Goal: Task Accomplishment & Management: Complete application form

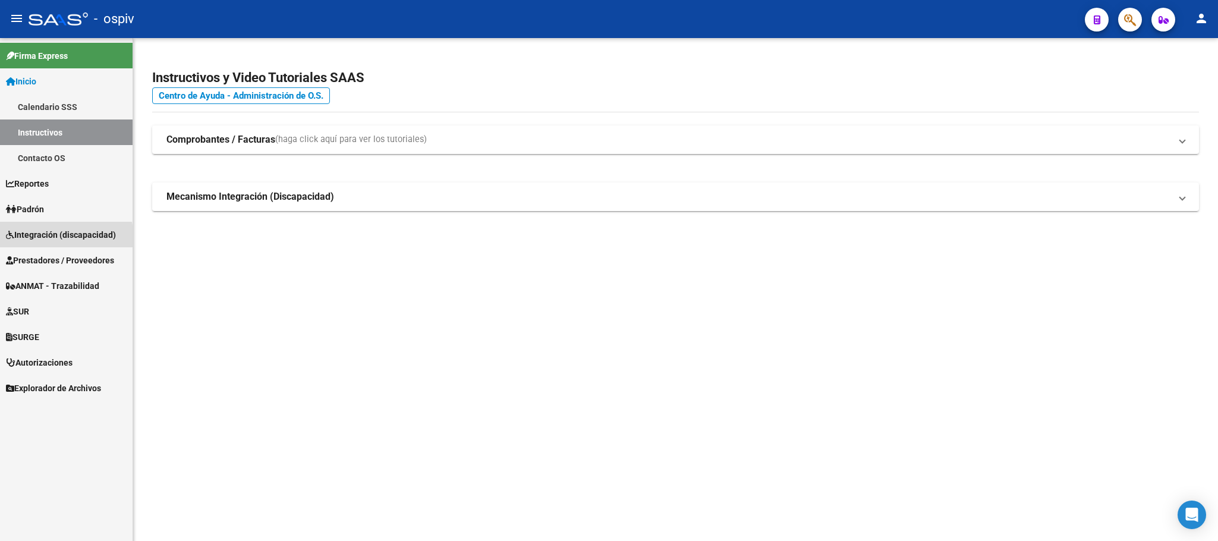
click at [37, 236] on span "Integración (discapacidad)" at bounding box center [61, 234] width 110 height 13
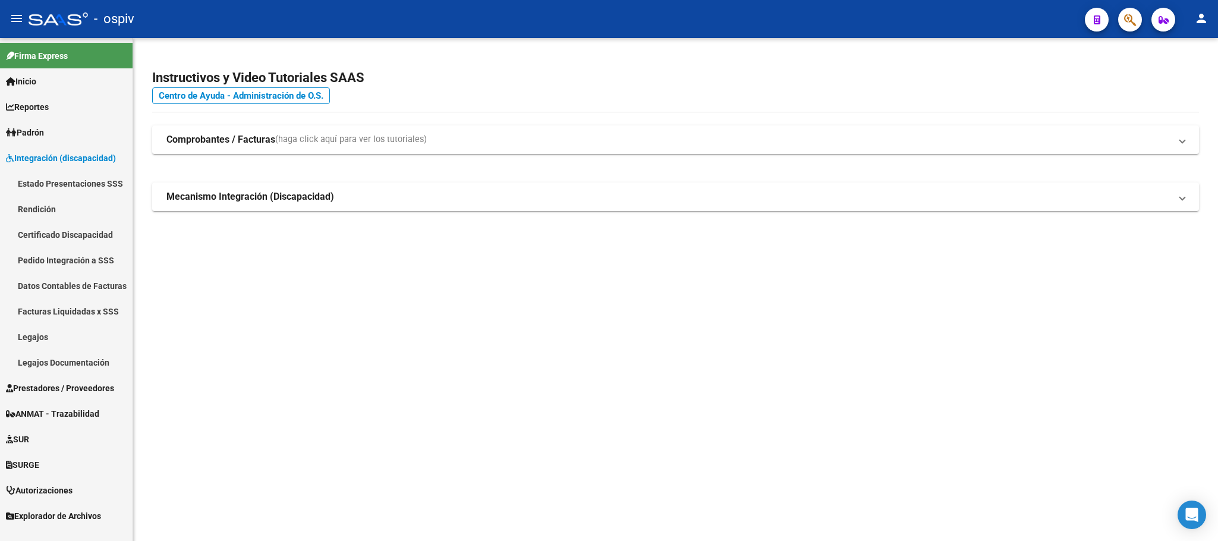
click at [25, 338] on link "Legajos" at bounding box center [66, 337] width 133 height 26
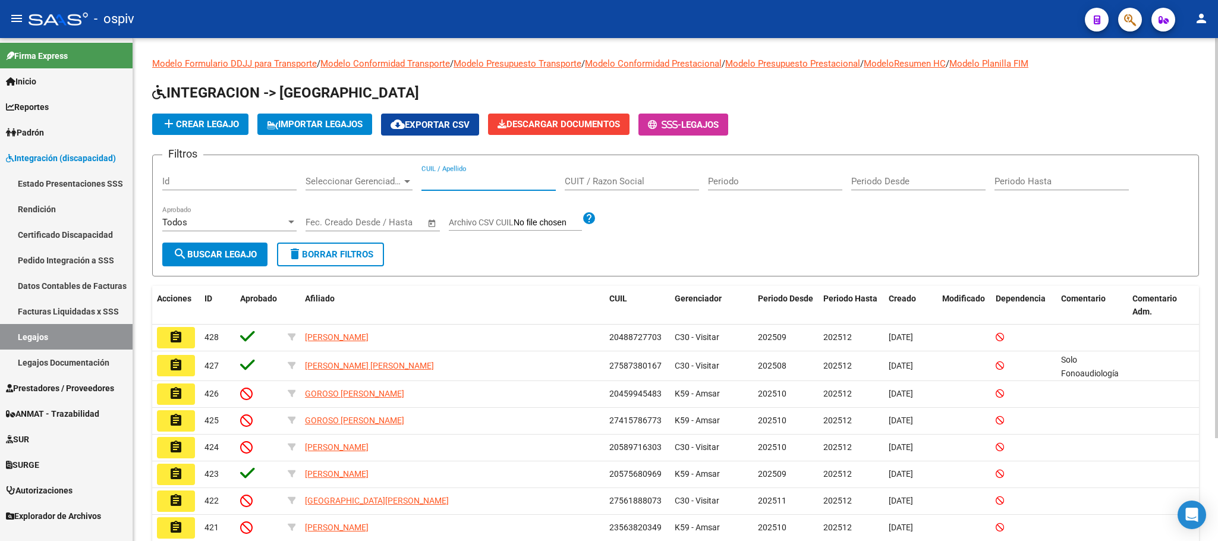
click at [489, 180] on input "CUIL / Apellido" at bounding box center [489, 181] width 134 height 11
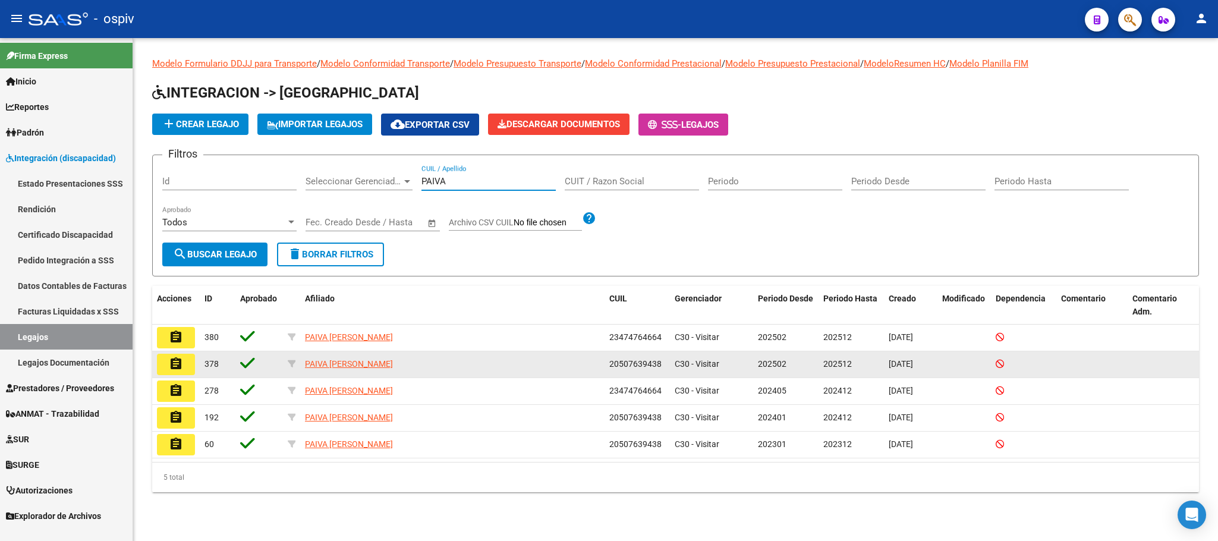
type input "PAIVA"
click at [175, 362] on mat-icon "assignment" at bounding box center [176, 364] width 14 height 14
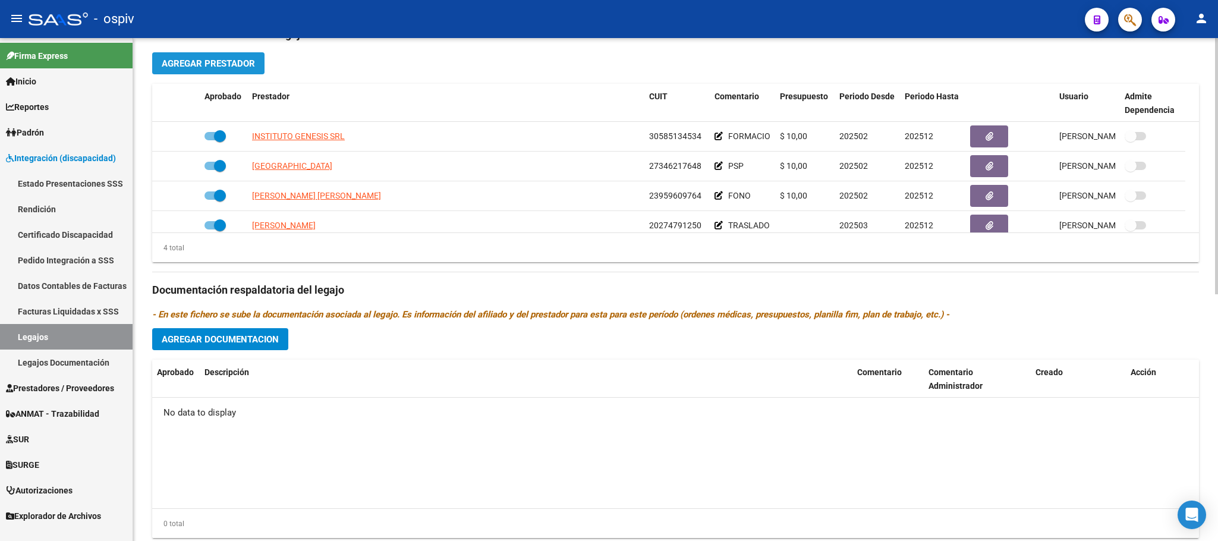
click at [216, 68] on span "Agregar Prestador" at bounding box center [208, 63] width 93 height 11
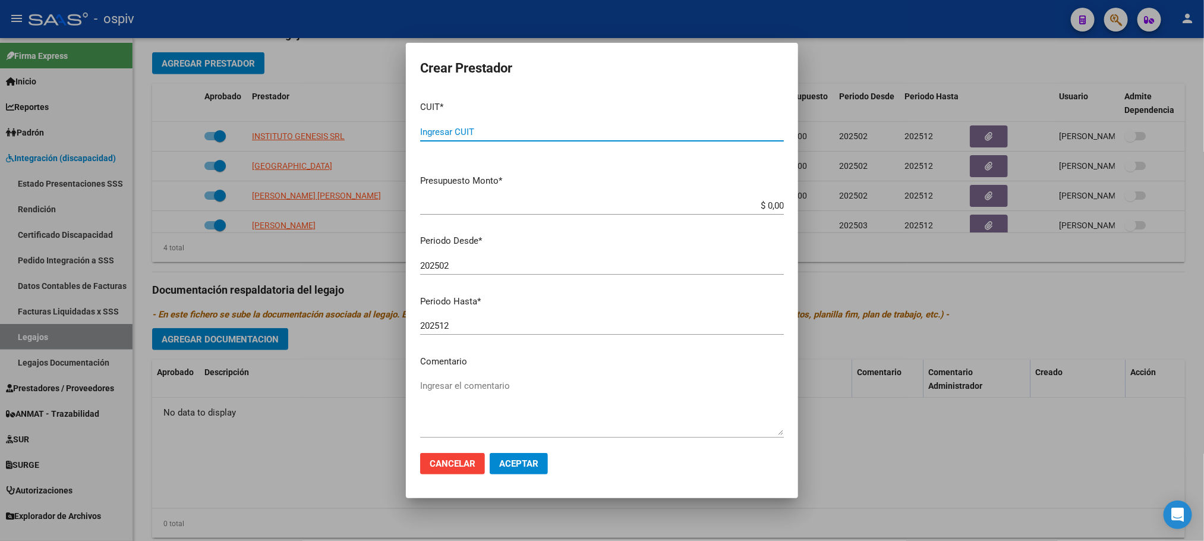
click at [438, 134] on input "Ingresar CUIT" at bounding box center [602, 132] width 364 height 11
paste input "27-40581820-0"
type input "27-40581820-0"
click at [485, 268] on input "202502" at bounding box center [602, 265] width 364 height 11
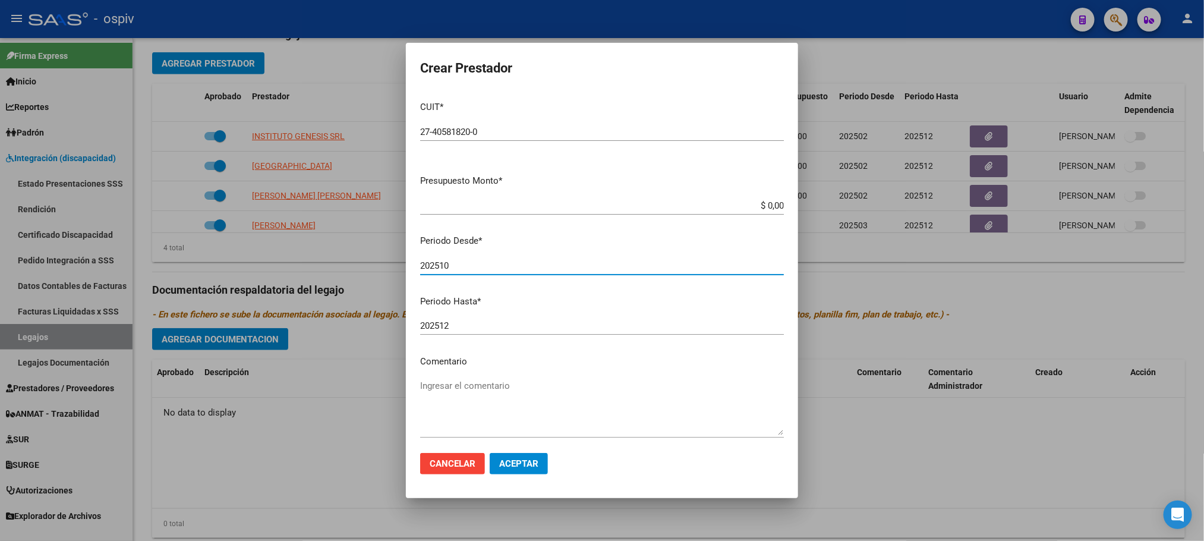
type input "202510"
click at [500, 429] on textarea "Ingresar el comentario" at bounding box center [602, 407] width 364 height 56
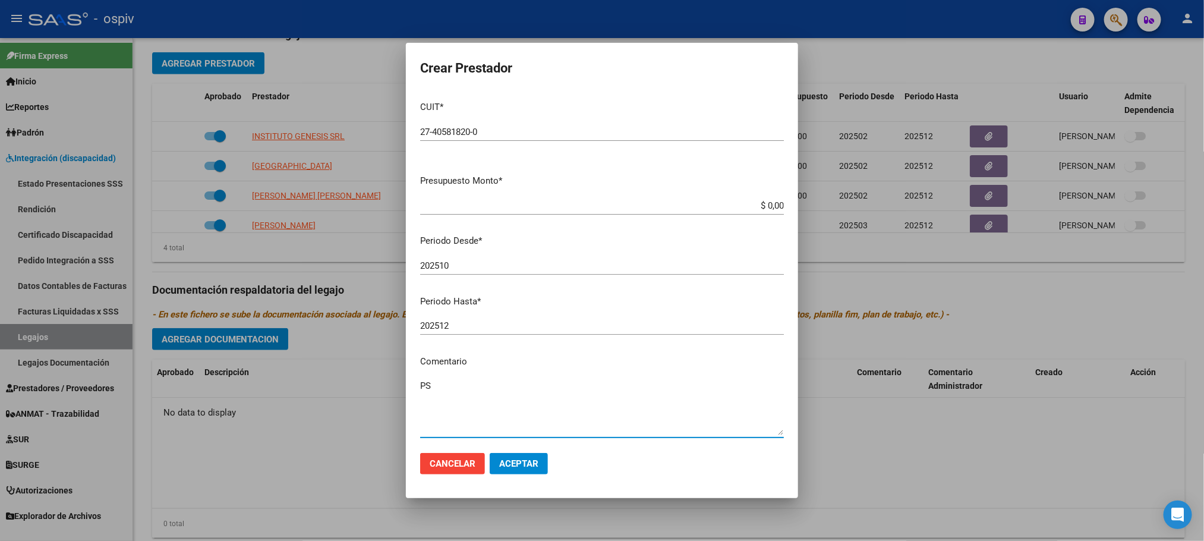
type textarea "PS"
click at [528, 459] on span "Aceptar" at bounding box center [518, 463] width 39 height 11
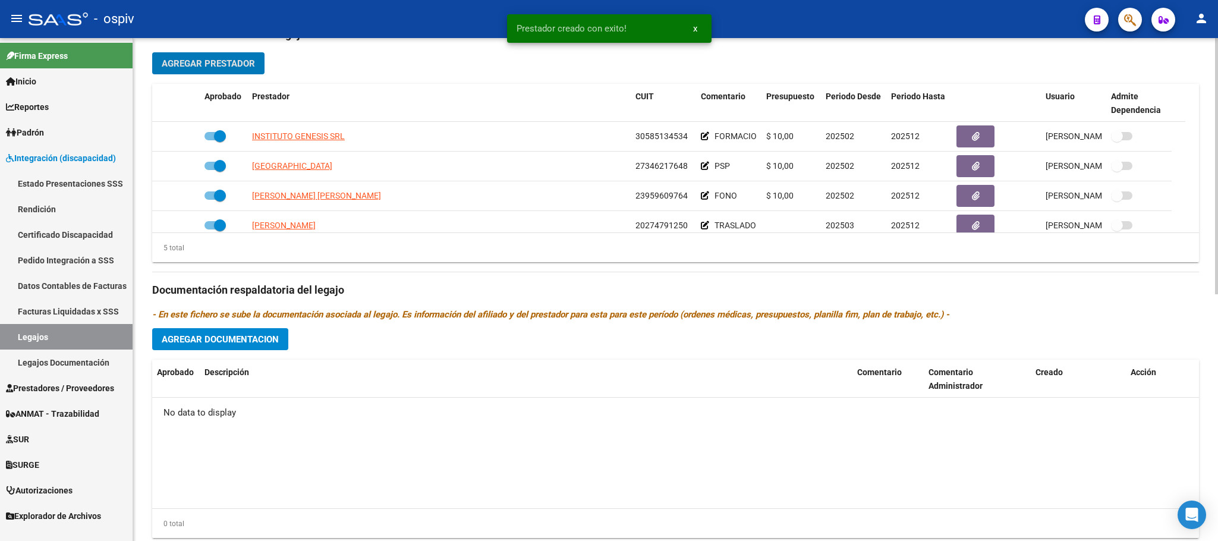
scroll to position [42, 0]
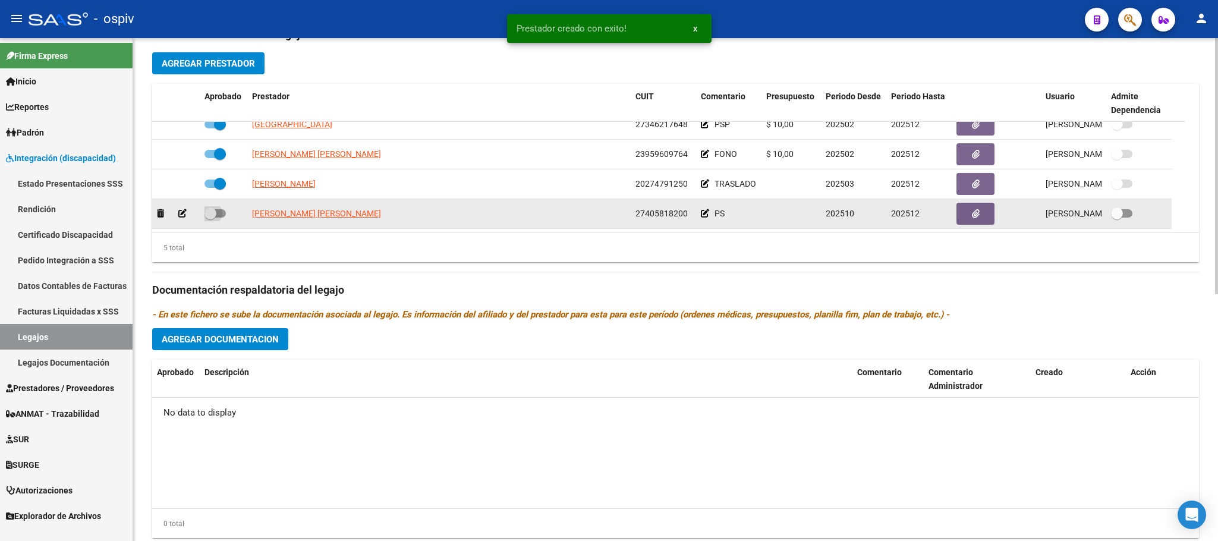
click at [218, 218] on span at bounding box center [215, 213] width 21 height 8
click at [210, 218] on input "checkbox" at bounding box center [210, 218] width 1 height 1
checkbox input "true"
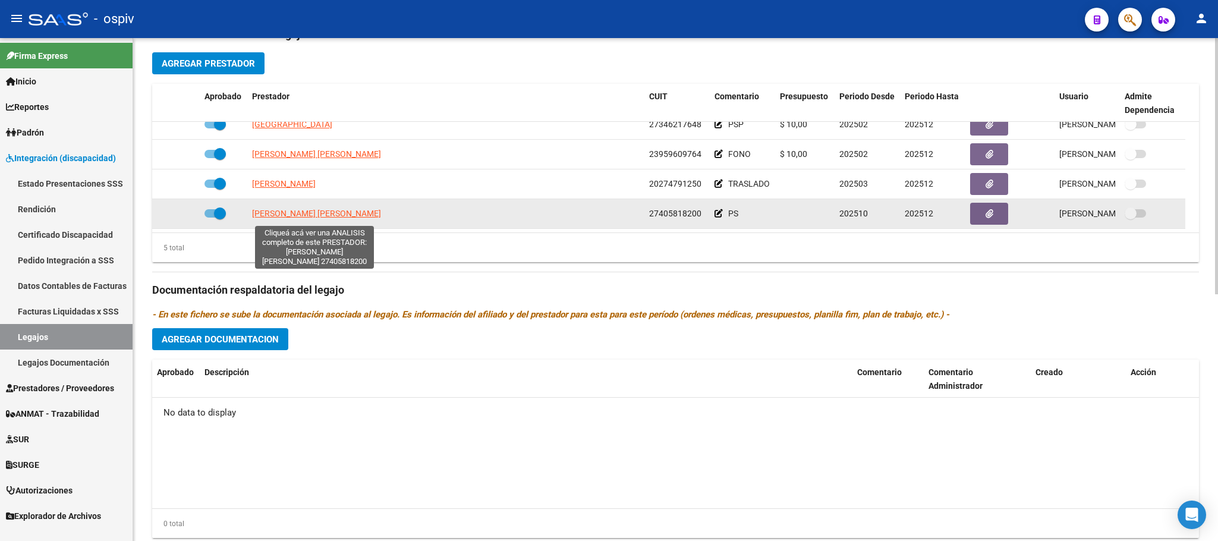
click at [316, 216] on span "[PERSON_NAME] [PERSON_NAME]" at bounding box center [316, 214] width 129 height 10
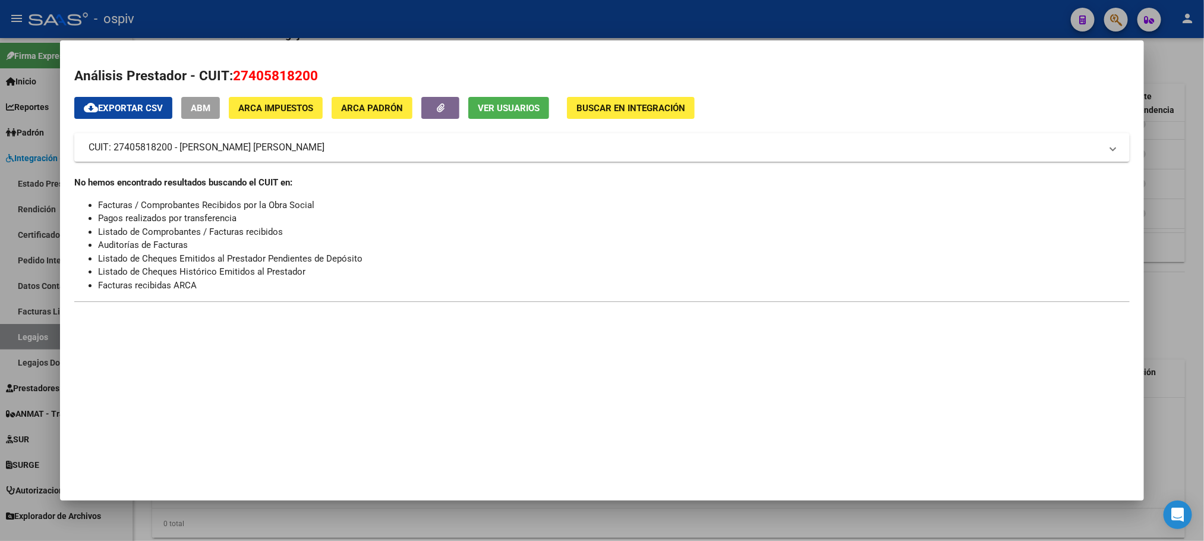
drag, startPoint x: 318, startPoint y: 77, endPoint x: 229, endPoint y: 84, distance: 89.5
click at [229, 84] on h2 "Análisis Prestador - CUIT: 27405818200" at bounding box center [601, 76] width 1055 height 20
copy span "27405818200"
click at [387, 70] on h2 "Análisis Prestador - CUIT: 27405818200" at bounding box center [601, 76] width 1055 height 20
drag, startPoint x: 318, startPoint y: 77, endPoint x: 227, endPoint y: 77, distance: 91.0
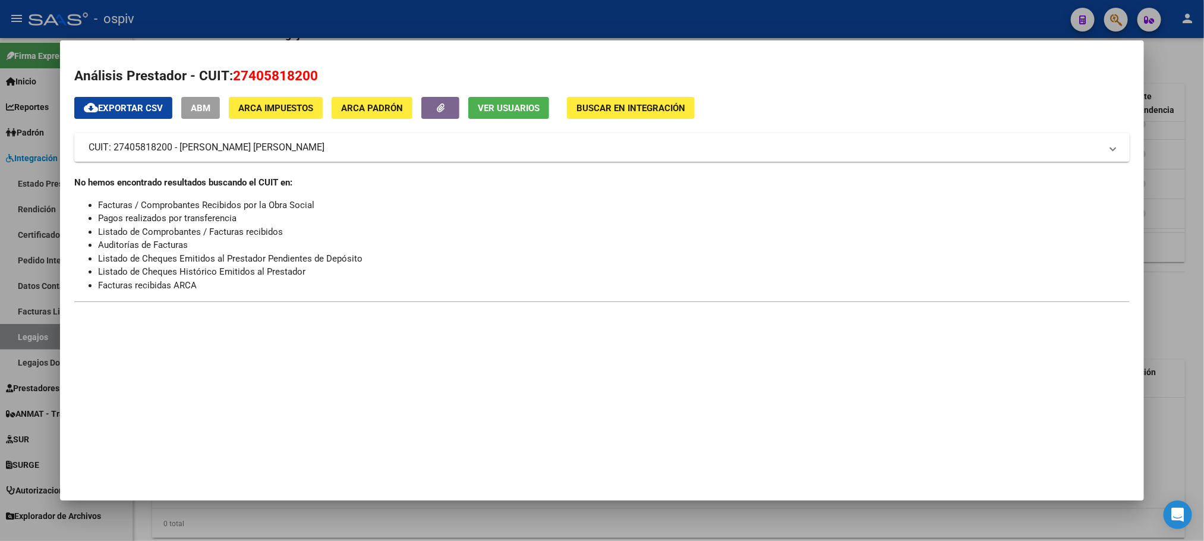
click at [227, 77] on h2 "Análisis Prestador - CUIT: 27405818200" at bounding box center [601, 76] width 1055 height 20
copy span "27405818200"
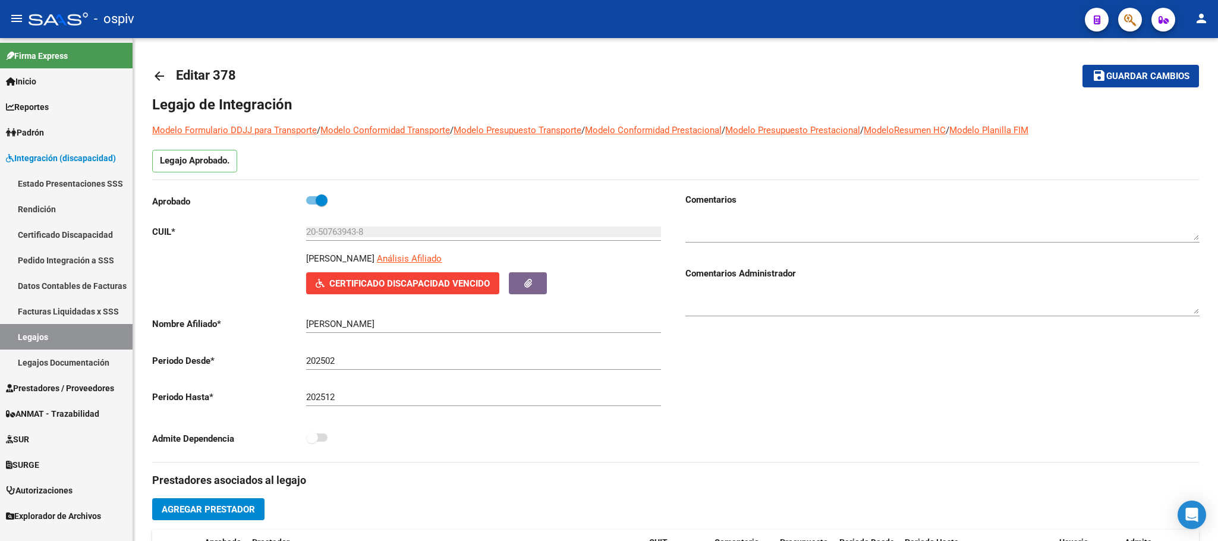
click at [52, 392] on span "Prestadores / Proveedores" at bounding box center [60, 388] width 108 height 13
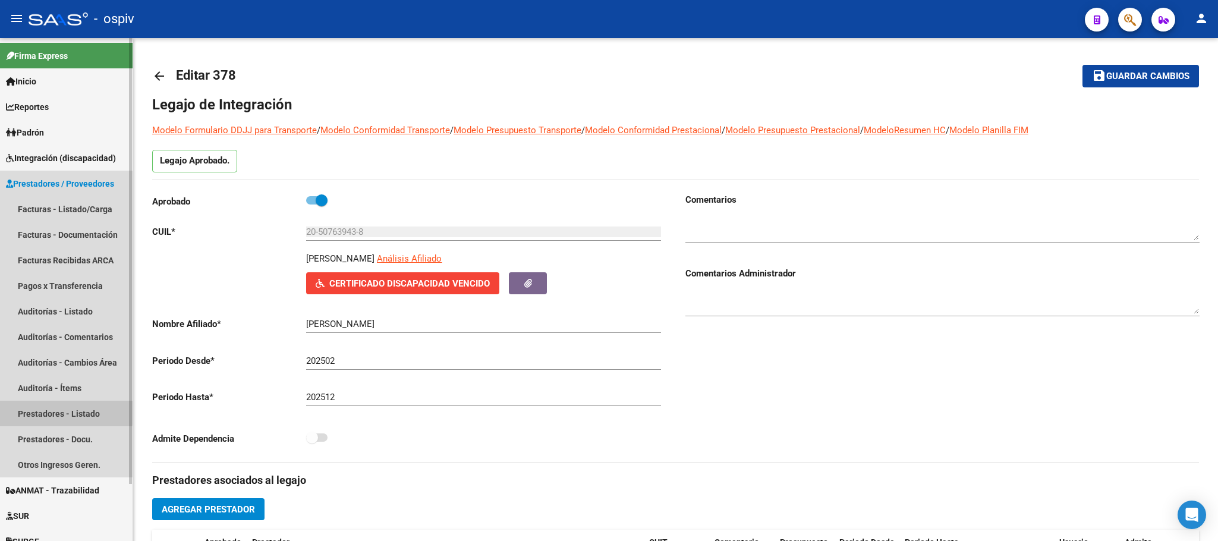
click at [50, 411] on link "Prestadores - Listado" at bounding box center [66, 414] width 133 height 26
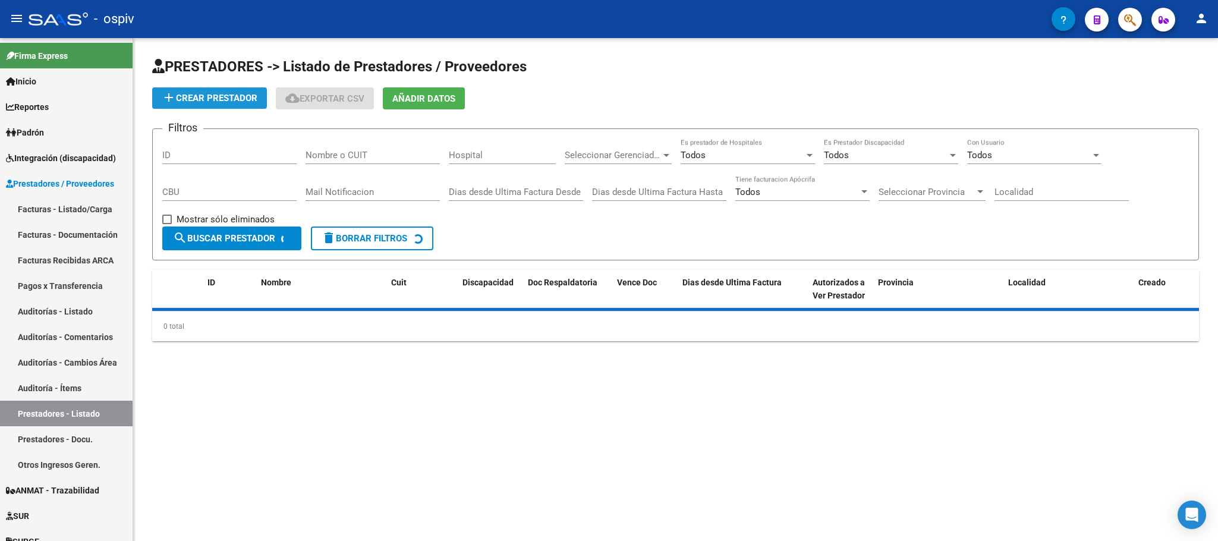
click at [237, 100] on span "add Crear Prestador" at bounding box center [210, 98] width 96 height 11
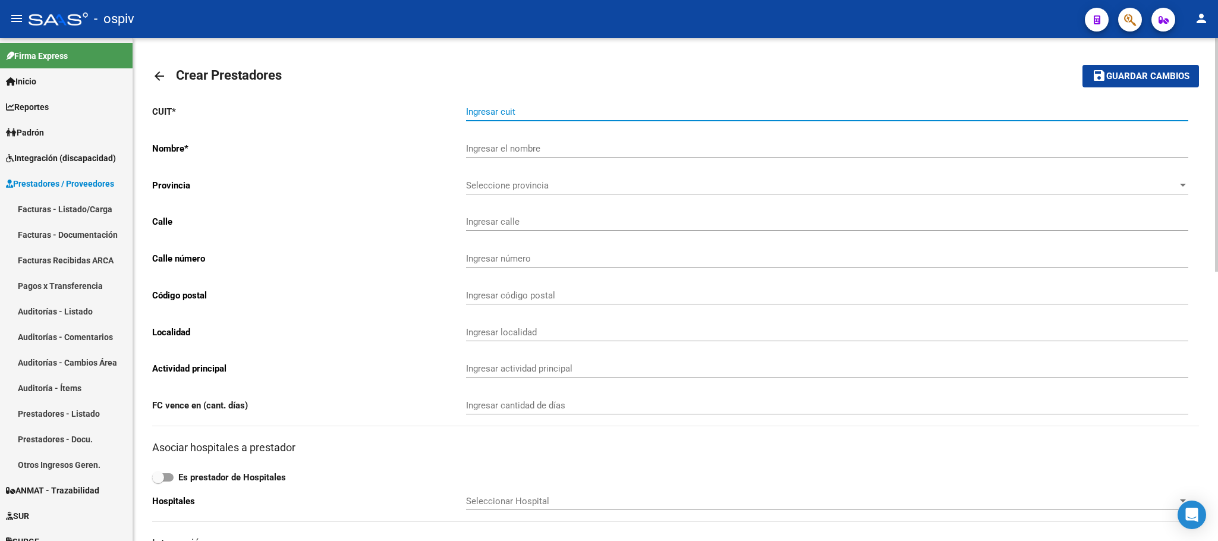
click at [583, 114] on input "Ingresar cuit" at bounding box center [827, 111] width 722 height 11
paste input "27-40581820-0"
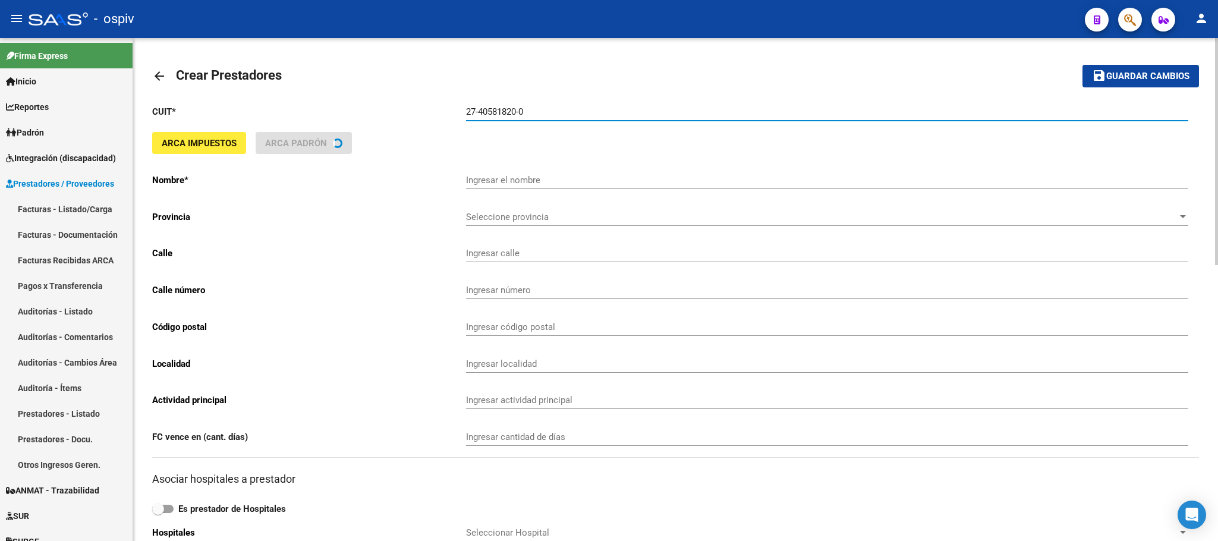
type input "27-40581820-0"
click at [1083, 65] on button "save Guardar cambios" at bounding box center [1141, 76] width 117 height 22
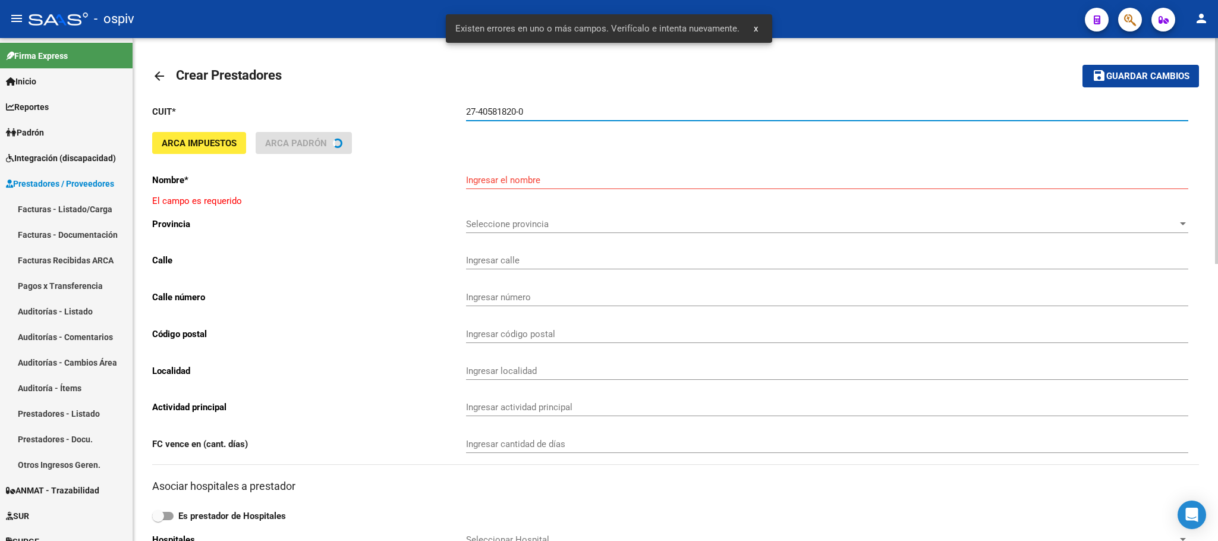
type input "[PERSON_NAME] [PERSON_NAME]"
type input "WILLIAM MORRIS 1151 Dpto:191"
type input "1151"
type input "1651"
type input "VILLA ZAGALA"
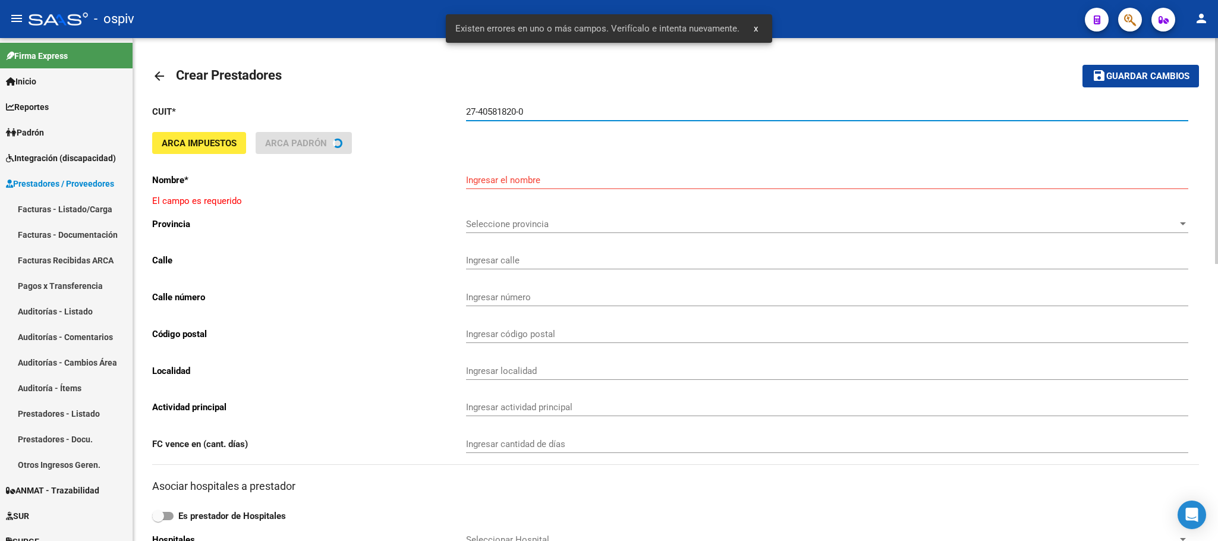
type input "869090"
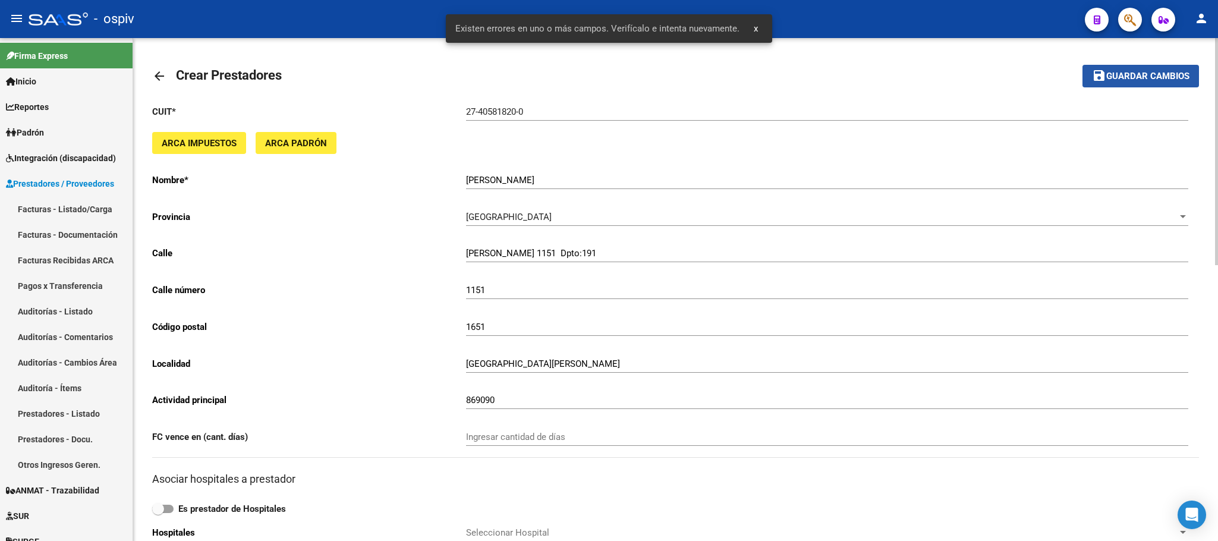
click at [1153, 71] on span "Guardar cambios" at bounding box center [1147, 76] width 83 height 11
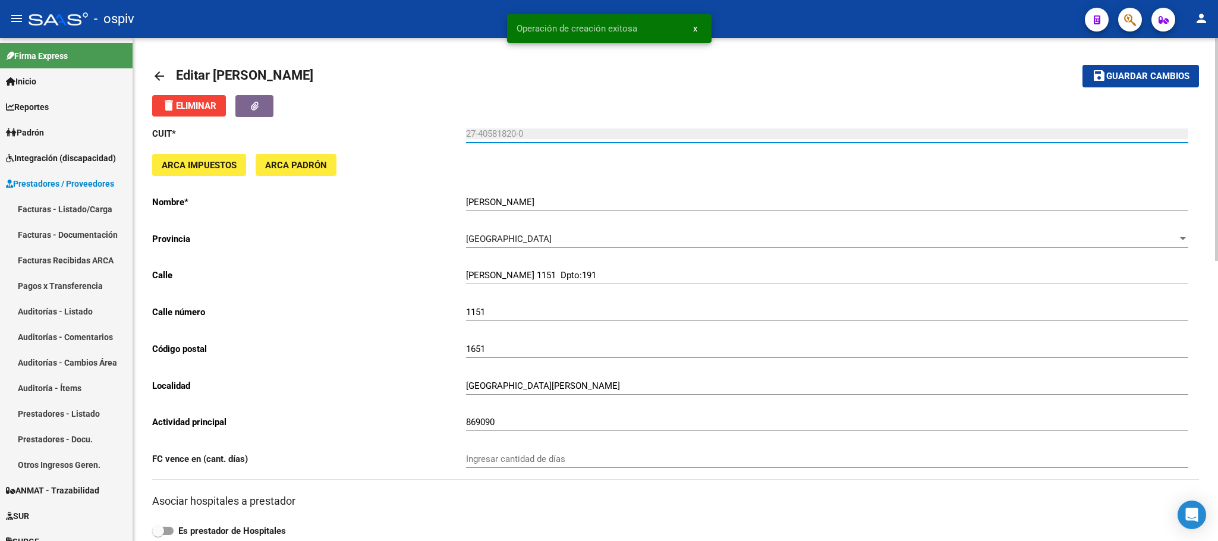
drag, startPoint x: 529, startPoint y: 131, endPoint x: 457, endPoint y: 133, distance: 71.4
click at [457, 133] on app-form-text-field "CUIT * 27-40581820-0 Ingresar cuit" at bounding box center [670, 133] width 1036 height 11
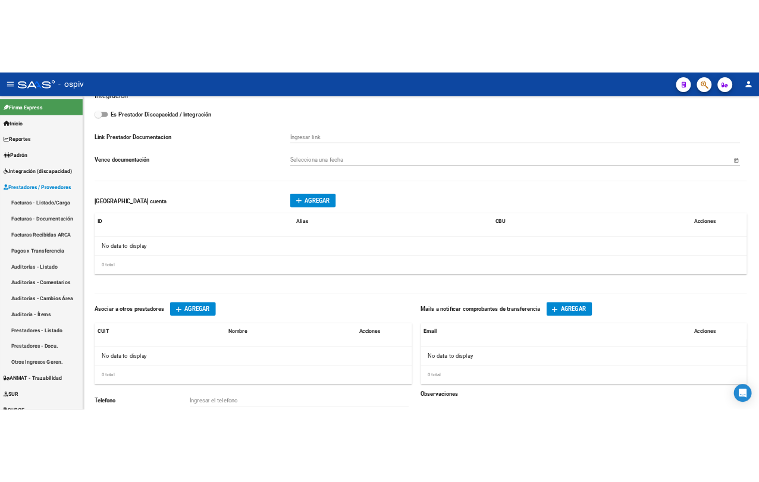
scroll to position [632, 0]
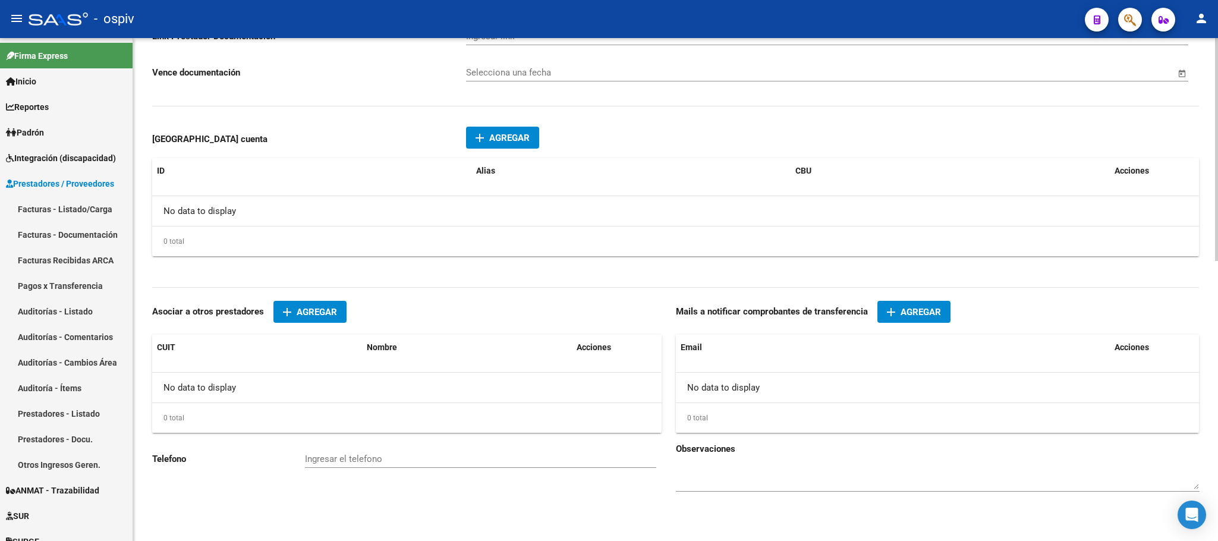
click at [504, 133] on span "Agregar" at bounding box center [509, 138] width 40 height 11
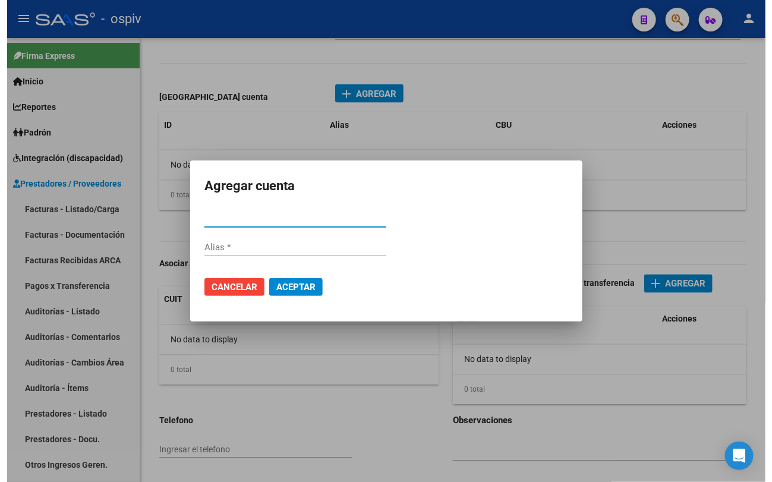
scroll to position [603, 0]
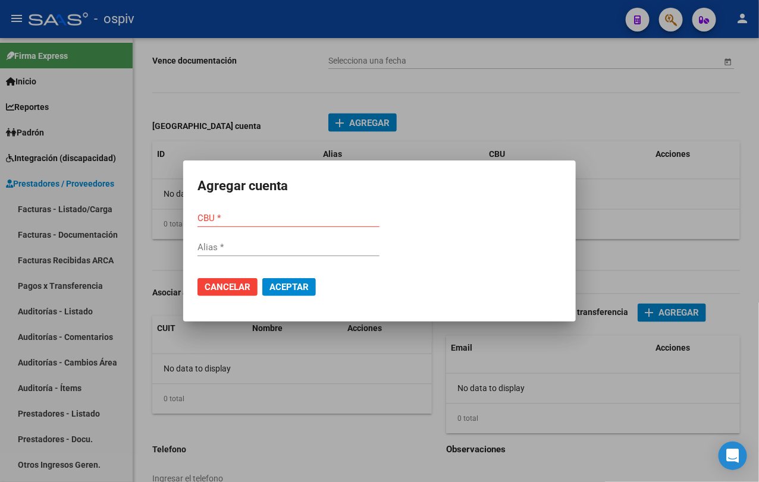
click at [291, 222] on input "CBU *" at bounding box center [288, 218] width 182 height 11
click at [262, 278] on button "Aceptar" at bounding box center [289, 287] width 54 height 18
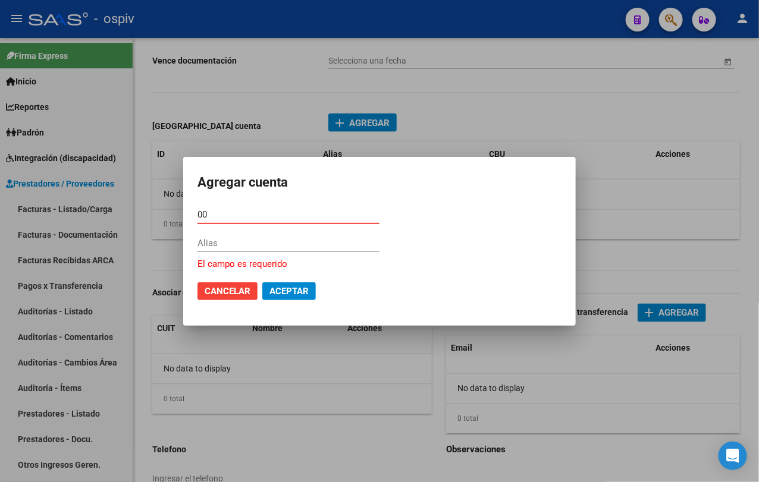
type input "0"
type input "0070191030004028883758"
click at [262, 282] on button "Aceptar" at bounding box center [289, 291] width 54 height 18
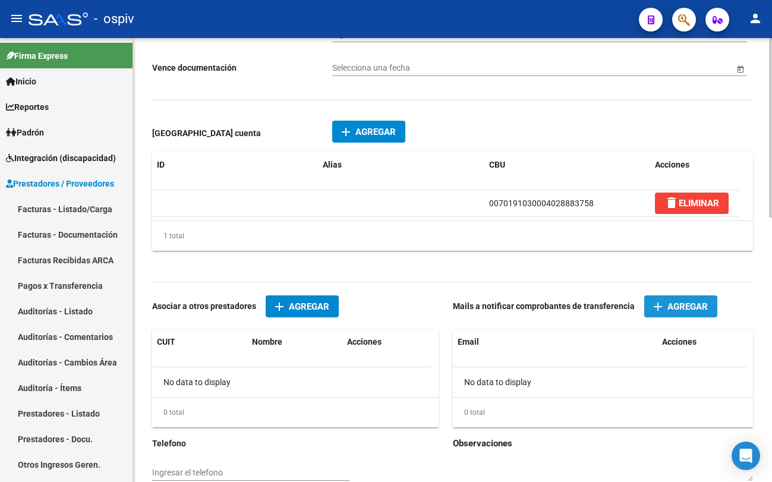
click at [680, 303] on span "Agregar" at bounding box center [688, 306] width 40 height 11
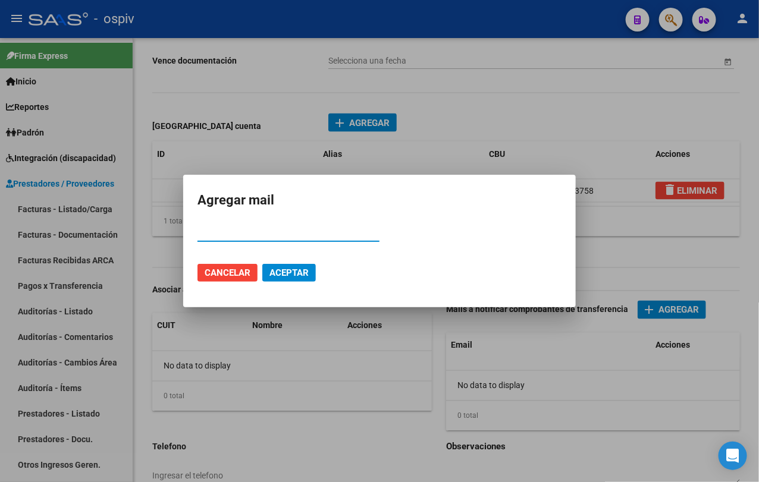
click at [249, 231] on input "Email" at bounding box center [288, 232] width 182 height 11
paste input "bcascomolina@gmail.com"
type input "bcascomolina@gmail.com"
click at [304, 273] on span "Aceptar" at bounding box center [288, 273] width 39 height 11
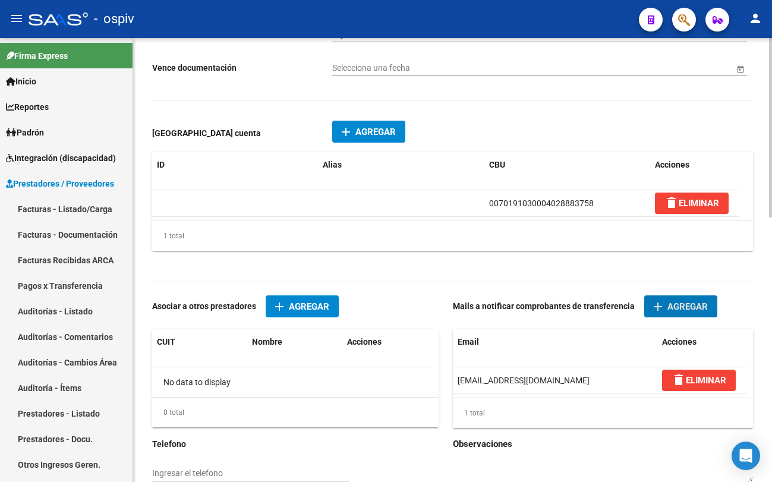
scroll to position [0, 0]
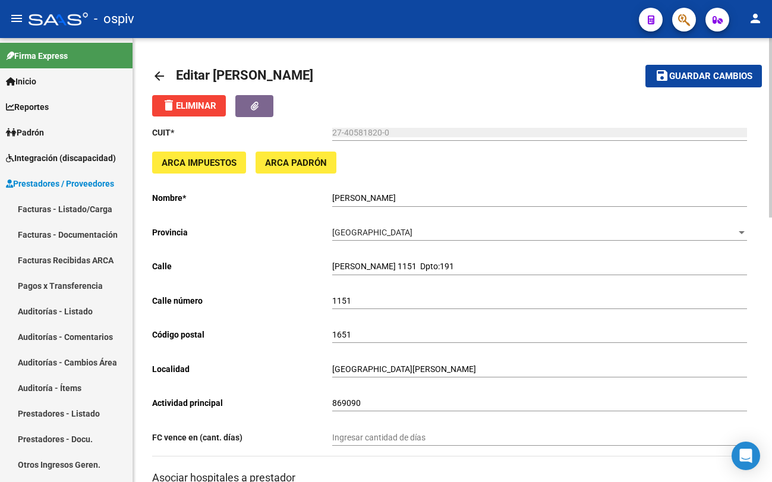
click at [684, 77] on span "Guardar cambios" at bounding box center [710, 76] width 83 height 11
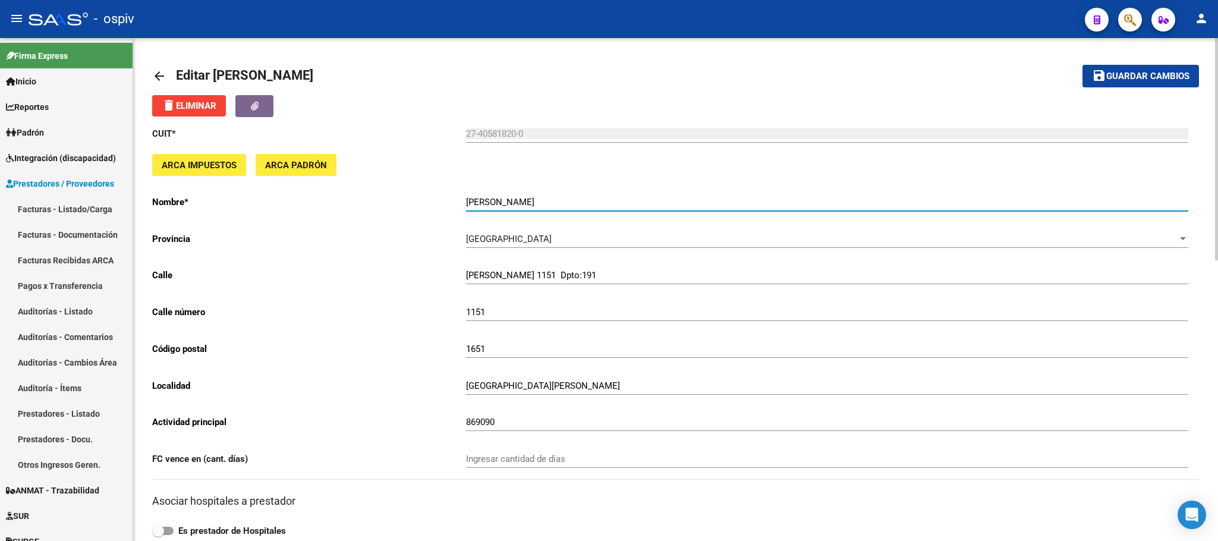
drag, startPoint x: 601, startPoint y: 202, endPoint x: 464, endPoint y: 204, distance: 137.3
click at [464, 204] on app-form-text-field "Nombre * CASCO MOLINA BRENDA NICOLE Ingresar el nombre" at bounding box center [670, 202] width 1036 height 11
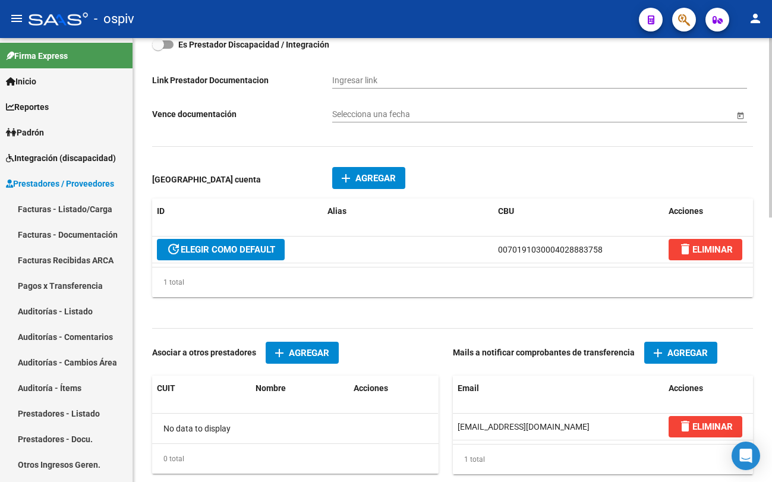
scroll to position [595, 0]
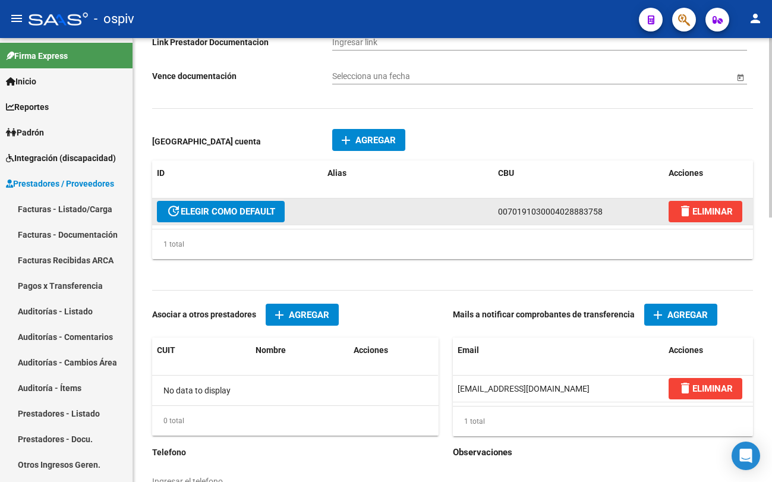
drag, startPoint x: 606, startPoint y: 211, endPoint x: 495, endPoint y: 215, distance: 111.8
click at [495, 215] on datatable-body-cell "0070191030004028883758" at bounding box center [578, 212] width 171 height 26
copy span "0070191030004028883758"
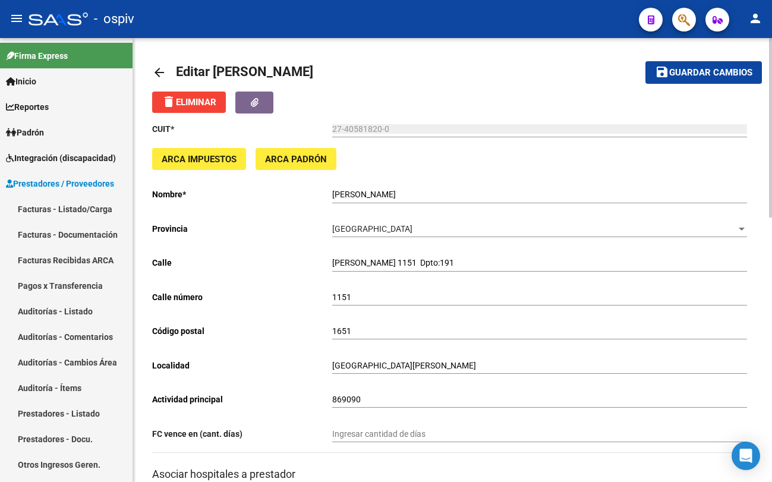
scroll to position [0, 0]
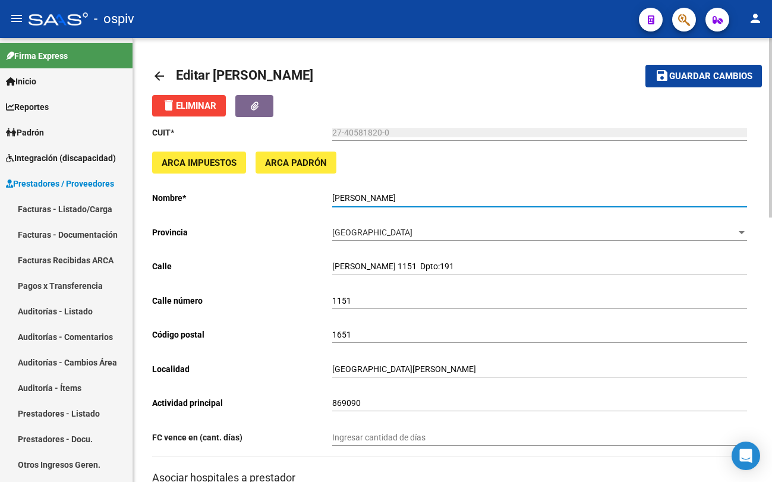
drag, startPoint x: 464, startPoint y: 199, endPoint x: 330, endPoint y: 200, distance: 134.4
click at [330, 200] on app-form-text-field "Nombre * CASCO MOLINA BRENDA NICOLE Ingresar el nombre" at bounding box center [449, 198] width 595 height 10
click at [724, 73] on span "Guardar cambios" at bounding box center [710, 76] width 83 height 11
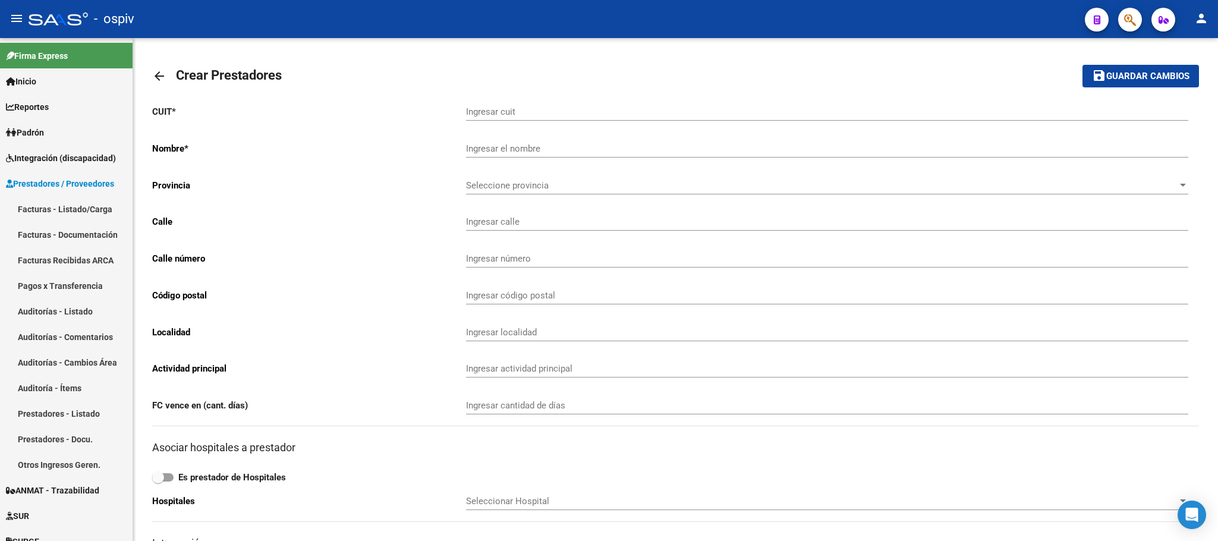
click at [1130, 18] on icon "button" at bounding box center [1130, 20] width 12 height 14
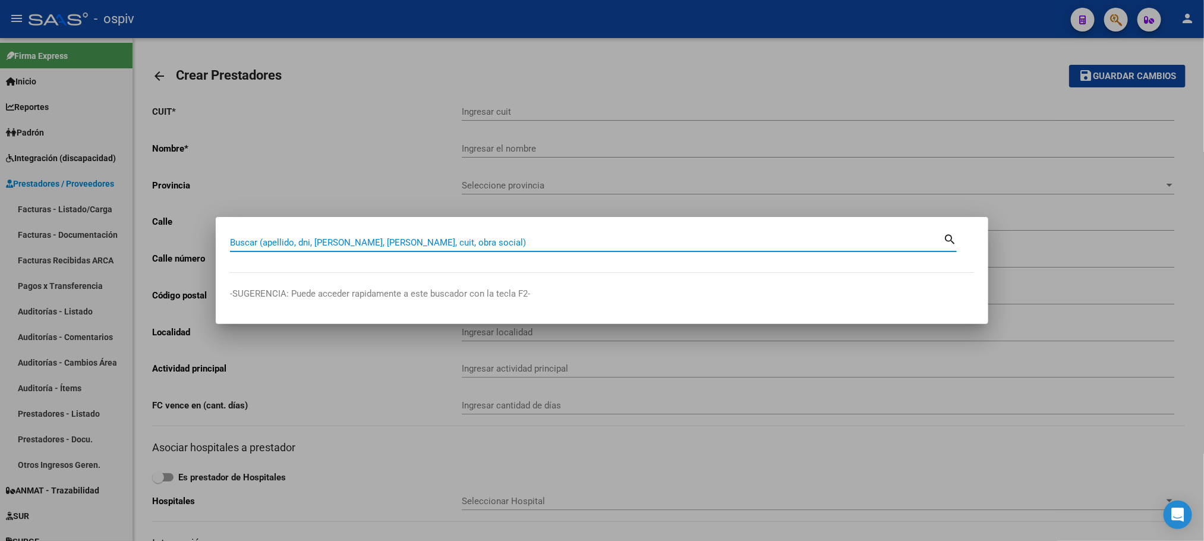
click at [491, 241] on input "Buscar (apellido, dni, cuil, nro traspaso, cuit, obra social)" at bounding box center [586, 242] width 713 height 11
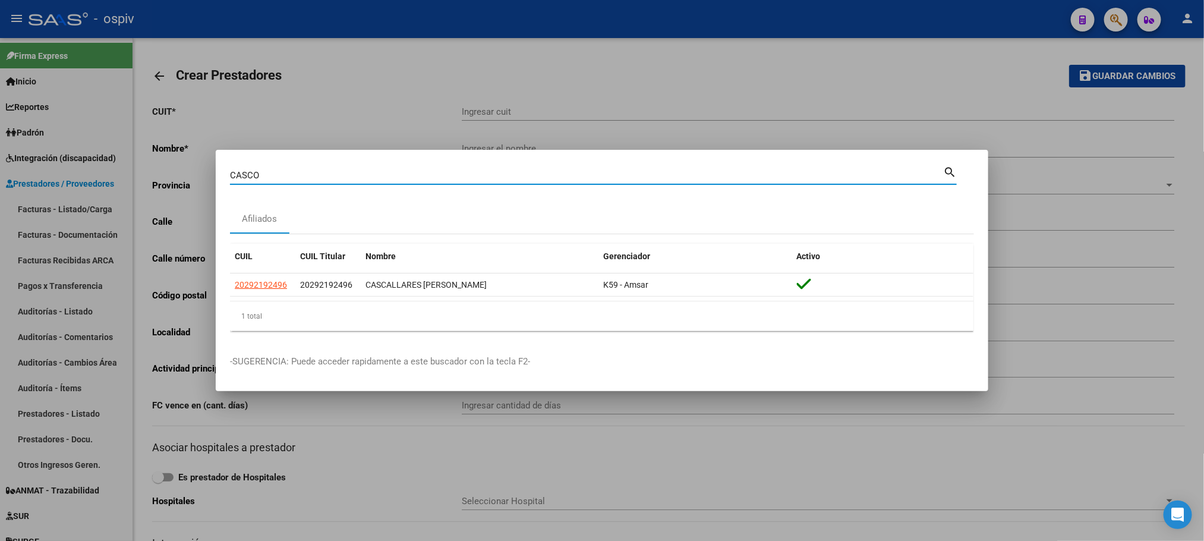
type input "CASCO"
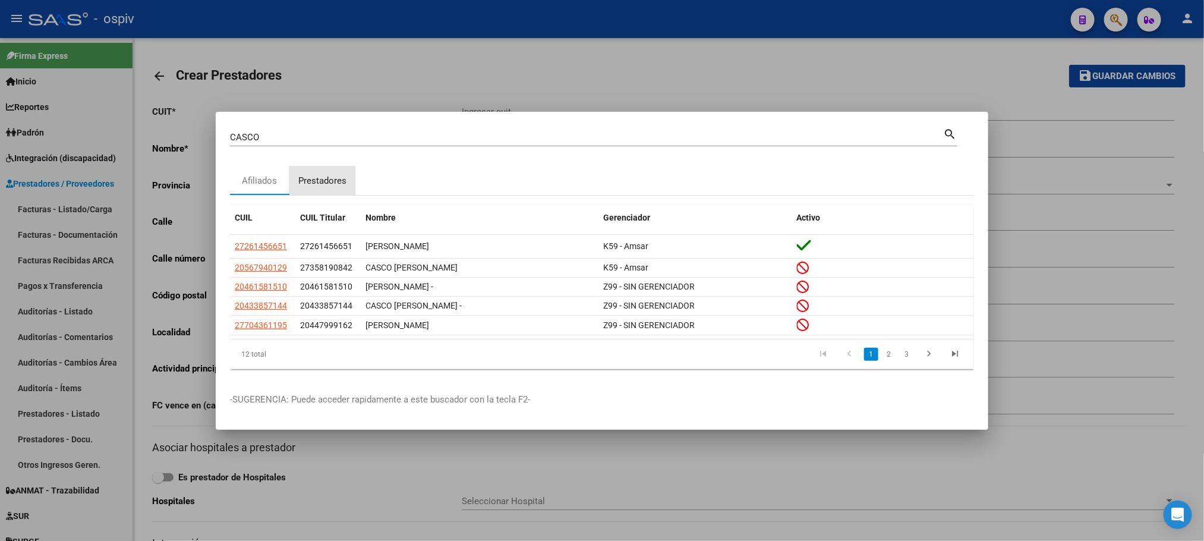
click at [325, 182] on div "Prestadores" at bounding box center [322, 181] width 48 height 14
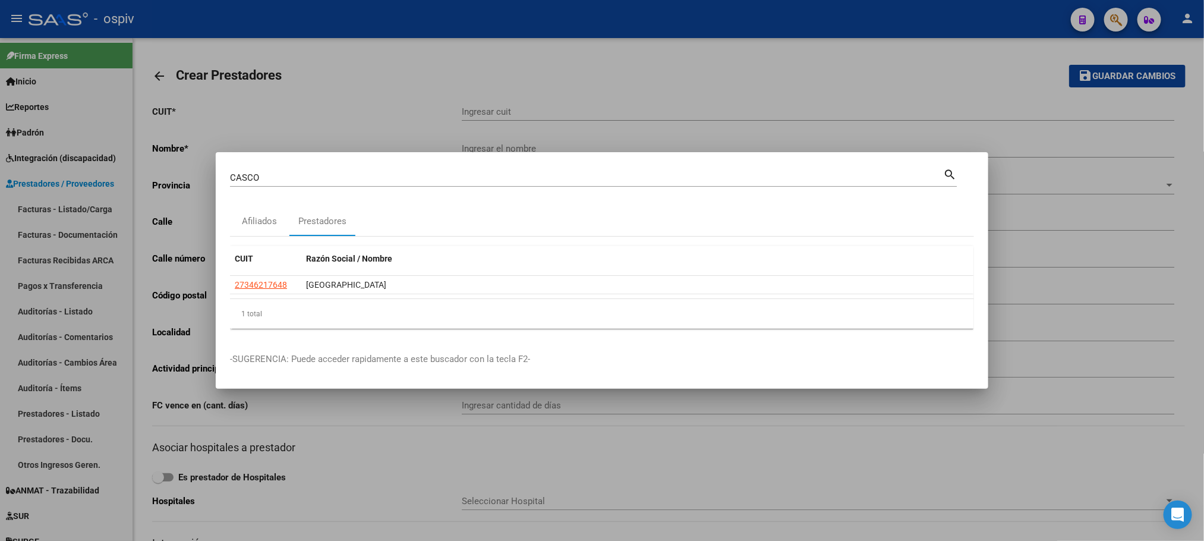
click at [350, 97] on div at bounding box center [602, 270] width 1204 height 541
